Goal: Task Accomplishment & Management: Complete application form

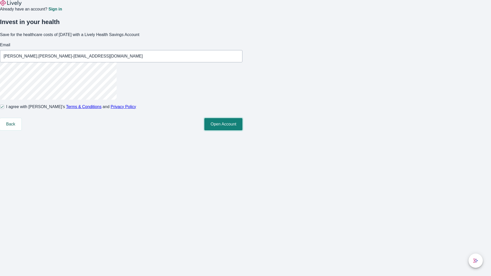
click at [242, 130] on button "Open Account" at bounding box center [223, 124] width 38 height 12
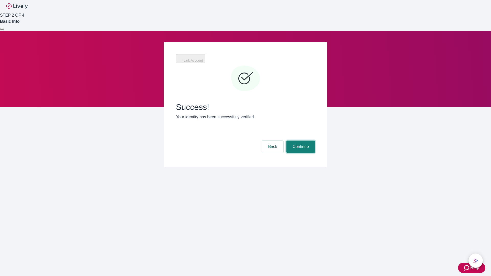
click at [300, 141] on button "Continue" at bounding box center [300, 147] width 29 height 12
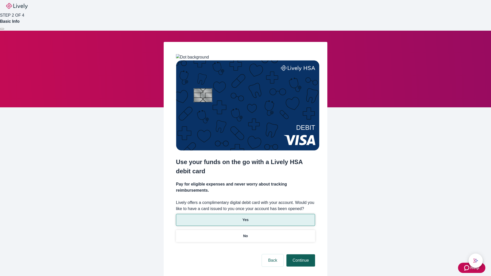
click at [245, 217] on p "Yes" at bounding box center [245, 219] width 6 height 5
click at [300, 254] on button "Continue" at bounding box center [300, 260] width 29 height 12
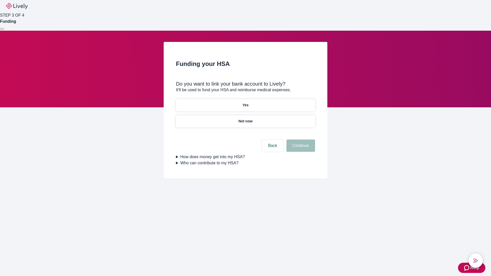
click at [245, 119] on p "Not now" at bounding box center [245, 121] width 14 height 5
click at [300, 149] on button "Continue" at bounding box center [300, 146] width 29 height 12
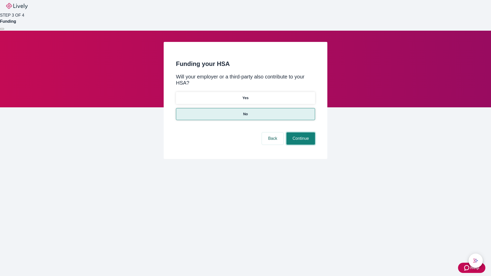
click at [300, 132] on button "Continue" at bounding box center [300, 138] width 29 height 12
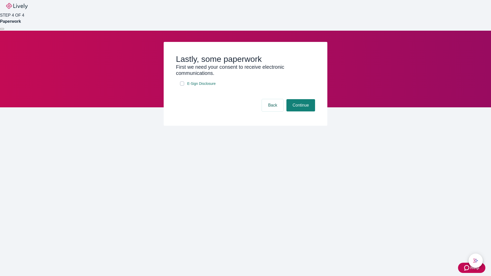
click at [182, 86] on input "E-Sign Disclosure" at bounding box center [182, 84] width 4 height 4
checkbox input "true"
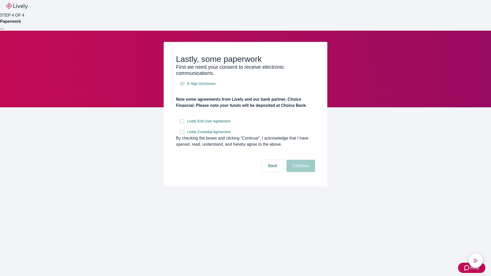
click at [182, 123] on input "Lively End User Agreement" at bounding box center [182, 121] width 4 height 4
checkbox input "true"
click at [182, 134] on input "Lively Custodial Agreement" at bounding box center [182, 132] width 4 height 4
checkbox input "true"
click at [300, 172] on button "Continue" at bounding box center [300, 166] width 29 height 12
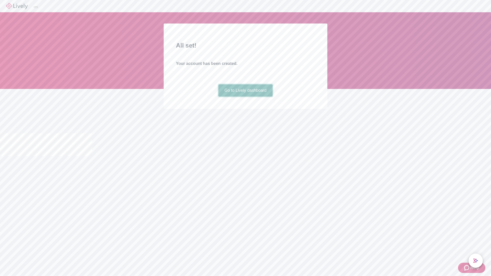
click at [245, 97] on link "Go to Lively dashboard" at bounding box center [245, 90] width 54 height 12
